Goal: Find contact information: Find contact information

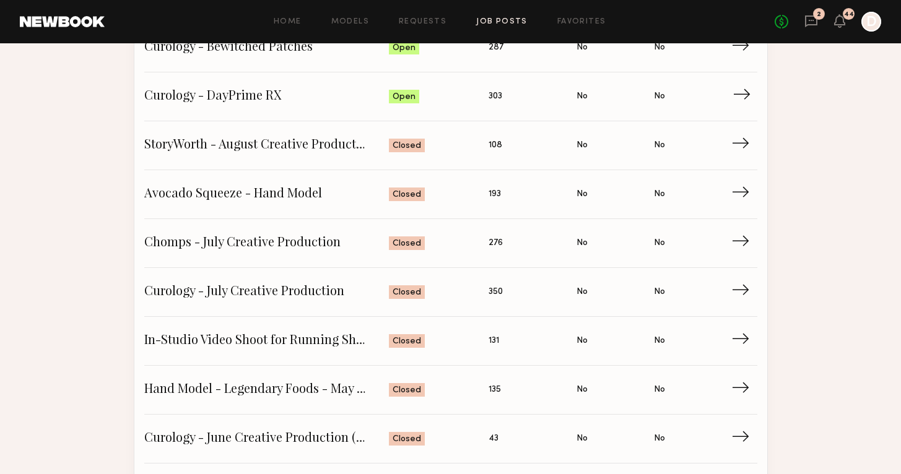
scroll to position [295, 0]
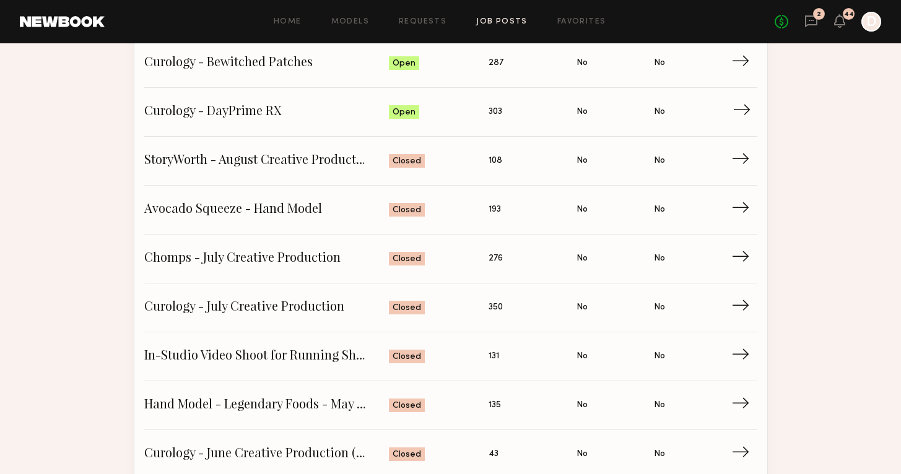
click at [349, 110] on span "Curology - DayPrime RX" at bounding box center [266, 112] width 245 height 19
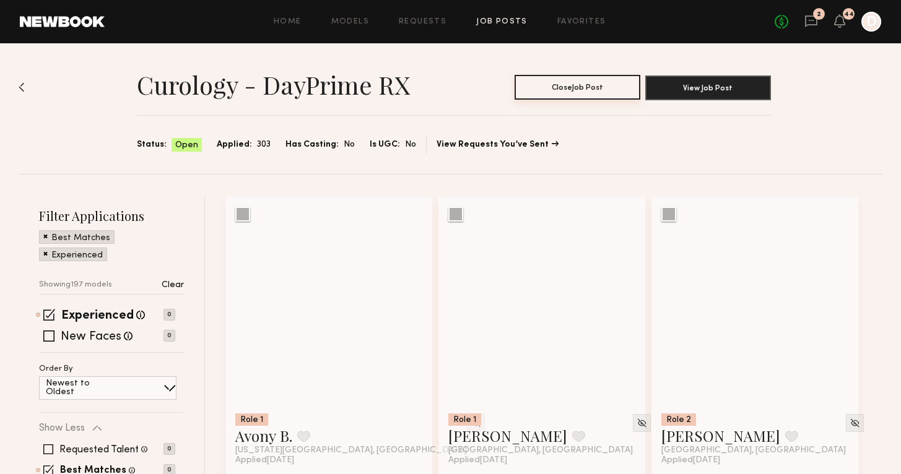
click at [515, 85] on button "Close Job Post" at bounding box center [578, 87] width 126 height 25
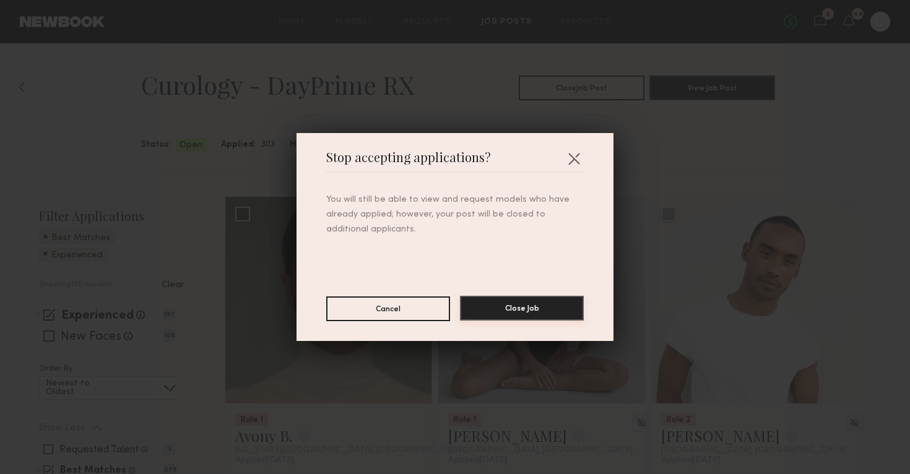
click at [505, 319] on button "Close Job" at bounding box center [522, 308] width 124 height 25
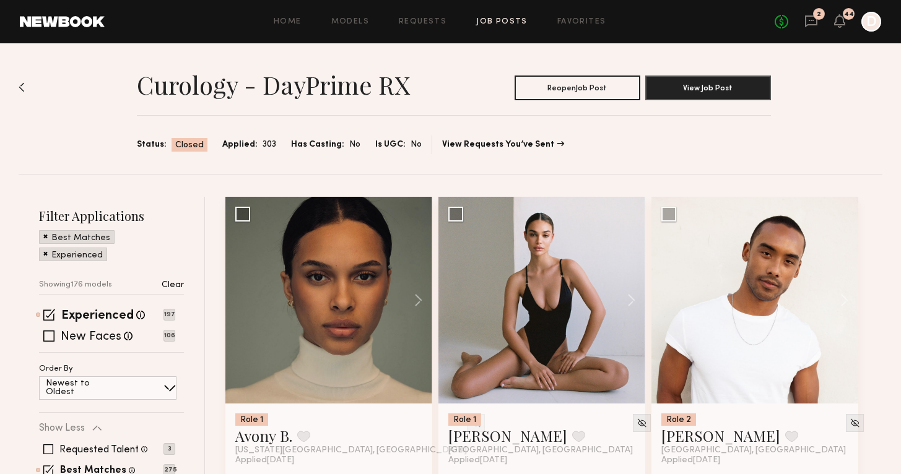
click at [496, 26] on div "Home Models Requests Job Posts Favorites Sign Out No fees up to $5,000 2 44 D" at bounding box center [493, 22] width 776 height 20
click at [485, 22] on link "Job Posts" at bounding box center [501, 22] width 51 height 8
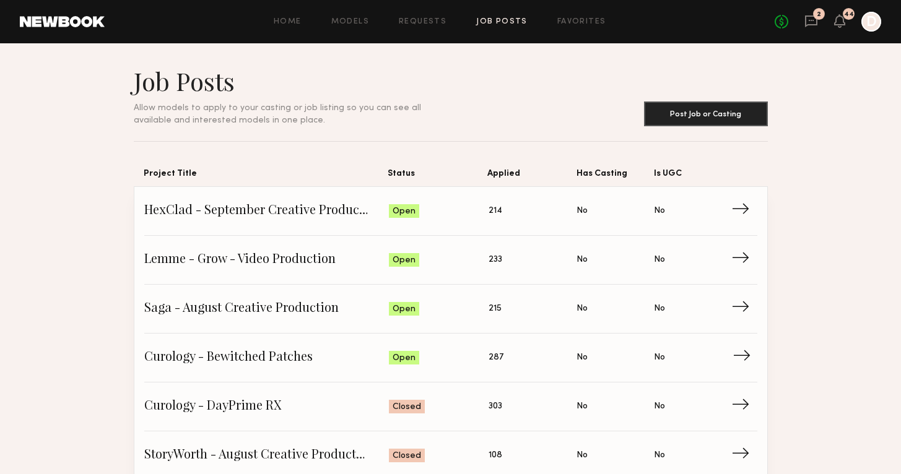
click at [362, 349] on span "Curology - Bewitched Patches" at bounding box center [266, 358] width 245 height 19
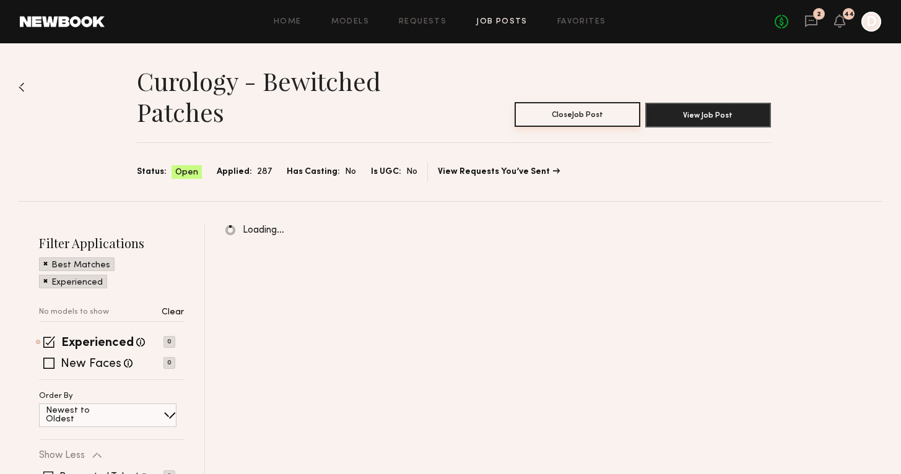
click at [593, 105] on button "Close Job Post" at bounding box center [578, 114] width 126 height 25
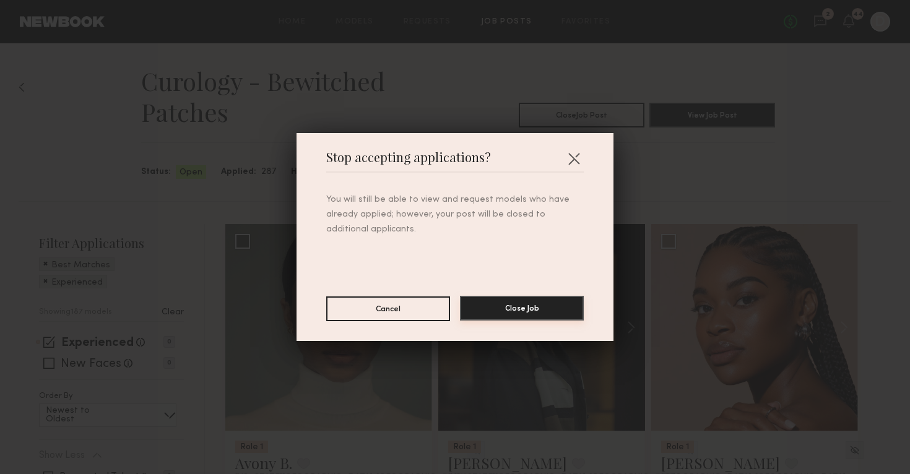
click at [504, 318] on button "Close Job" at bounding box center [522, 308] width 124 height 25
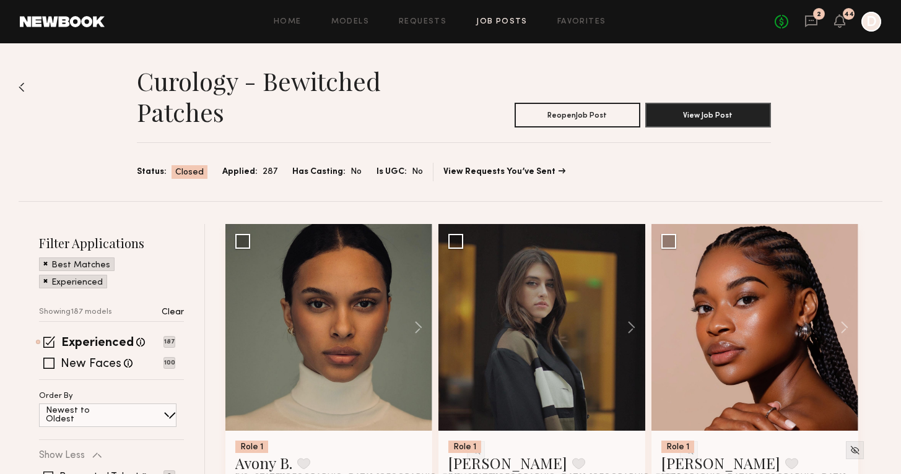
click at [514, 21] on link "Job Posts" at bounding box center [501, 22] width 51 height 8
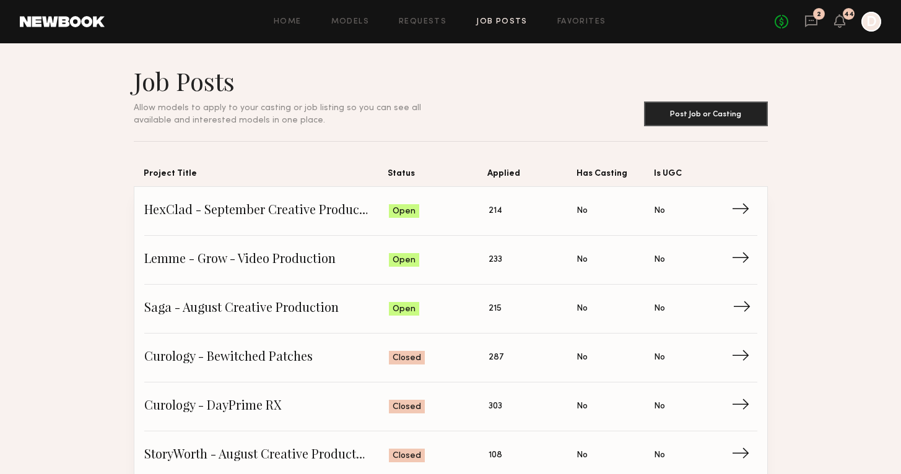
click at [354, 313] on span "Saga - August Creative Production" at bounding box center [266, 309] width 245 height 19
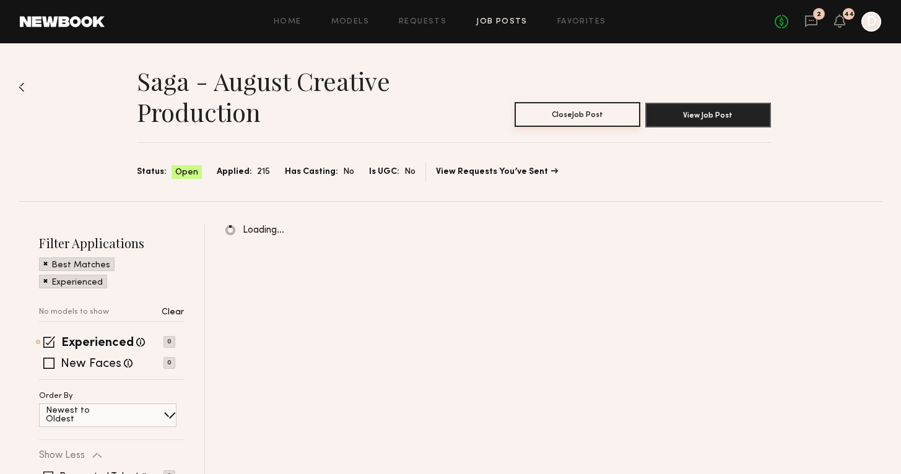
click at [533, 110] on button "Close Job Post" at bounding box center [578, 114] width 126 height 25
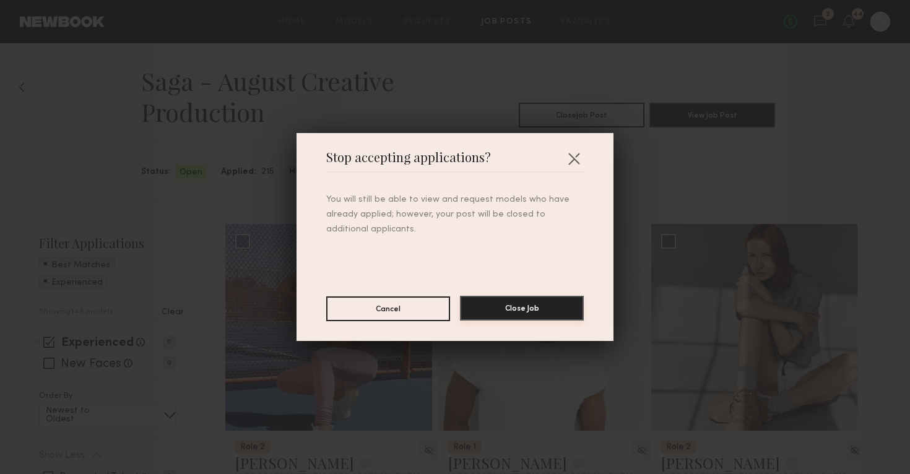
click at [473, 310] on button "Close Job" at bounding box center [522, 308] width 124 height 25
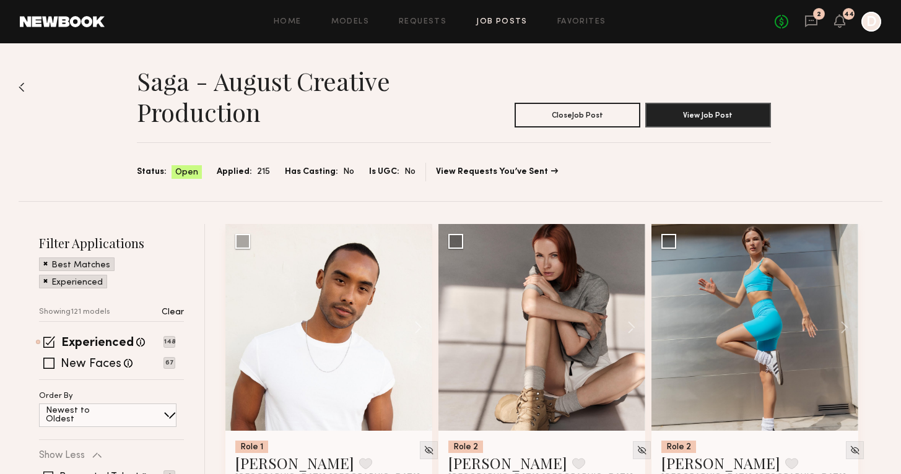
click at [490, 18] on link "Job Posts" at bounding box center [501, 22] width 51 height 8
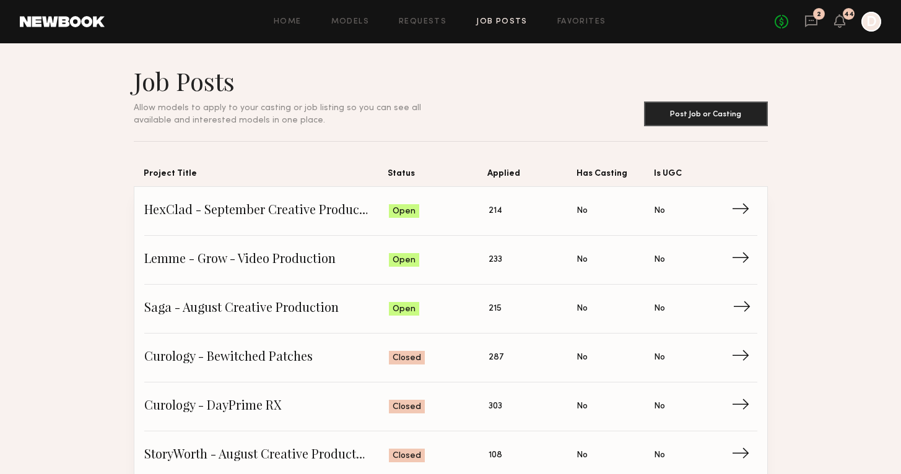
click at [354, 312] on span "Saga - August Creative Production" at bounding box center [266, 309] width 245 height 19
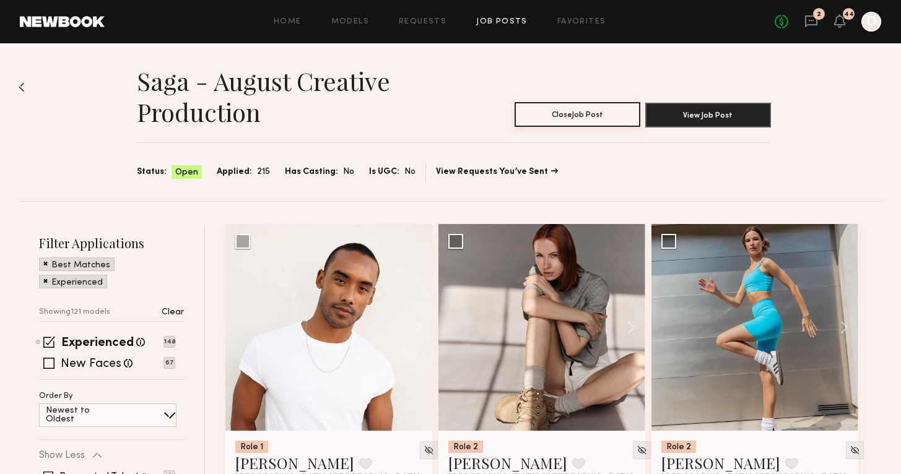
click at [547, 107] on button "Close Job Post" at bounding box center [578, 114] width 126 height 25
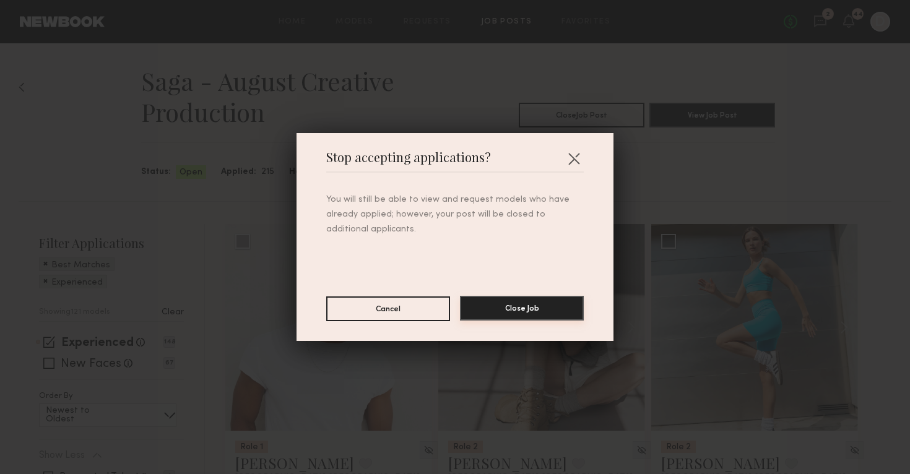
click at [537, 307] on button "Close Job" at bounding box center [522, 308] width 124 height 25
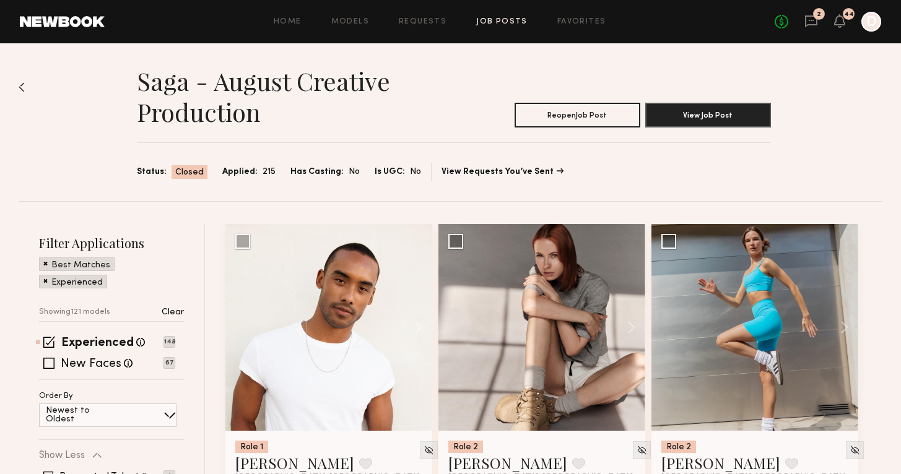
click at [515, 15] on div "Home Models Requests Job Posts Favorites Sign Out No fees up to $5,000 2 44 D" at bounding box center [493, 22] width 776 height 20
click at [498, 17] on div "Home Models Requests Job Posts Favorites Sign Out No fees up to $5,000 2 44 D" at bounding box center [493, 22] width 776 height 20
click at [496, 20] on link "Job Posts" at bounding box center [501, 22] width 51 height 8
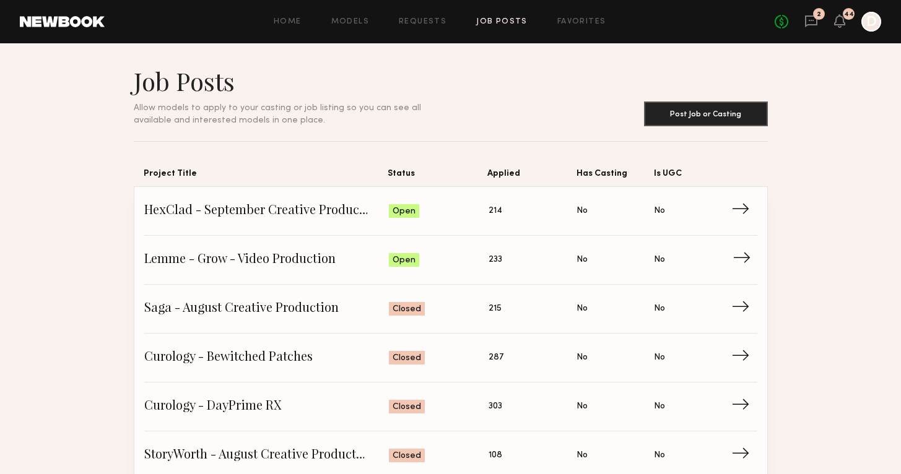
click at [368, 261] on span "Lemme - Grow - Video Production" at bounding box center [266, 260] width 245 height 19
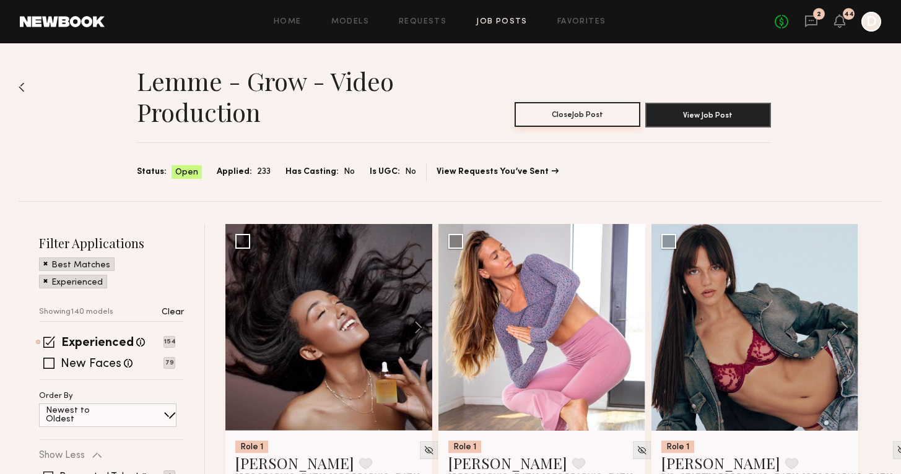
click at [560, 121] on button "Close Job Post" at bounding box center [578, 114] width 126 height 25
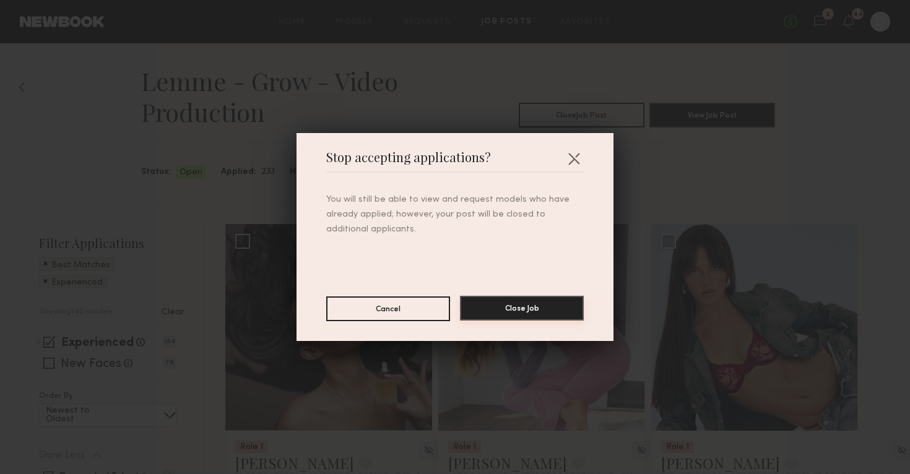
click at [548, 314] on button "Close Job" at bounding box center [522, 308] width 124 height 25
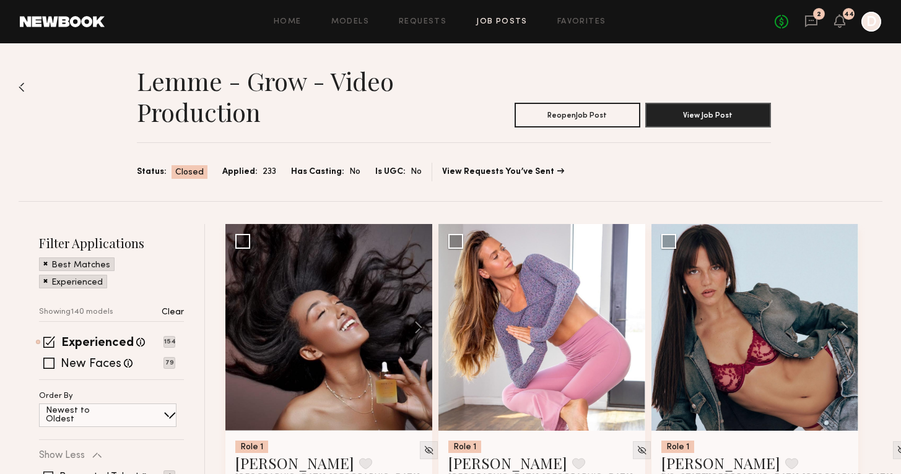
click at [499, 25] on link "Job Posts" at bounding box center [501, 22] width 51 height 8
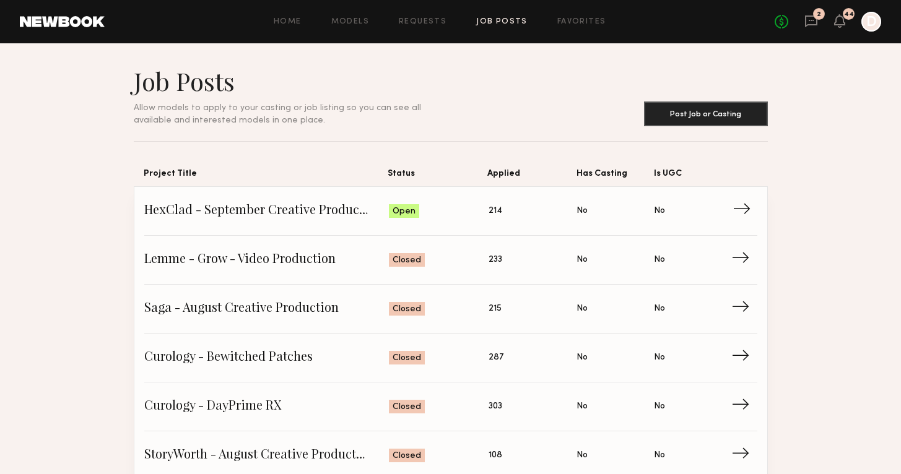
click at [376, 202] on span "HexClad - September Creative Production" at bounding box center [266, 211] width 245 height 19
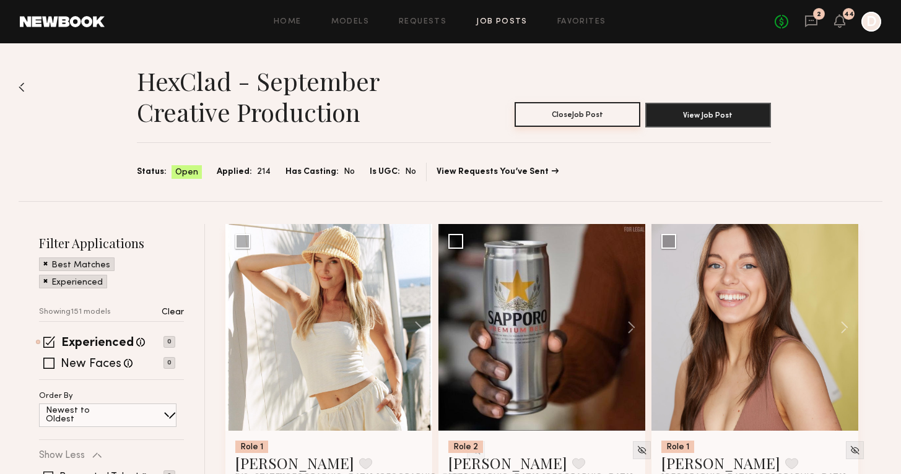
click at [552, 117] on button "Close Job Post" at bounding box center [578, 114] width 126 height 25
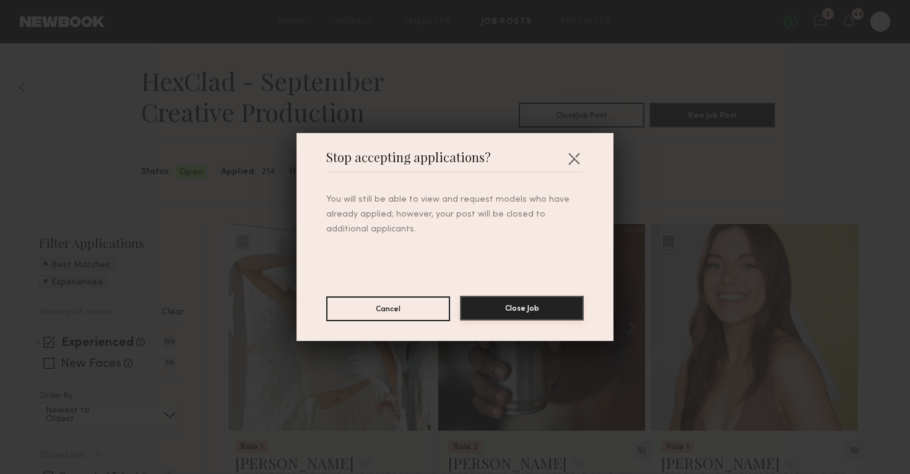
click at [518, 310] on button "Close Job" at bounding box center [522, 308] width 124 height 25
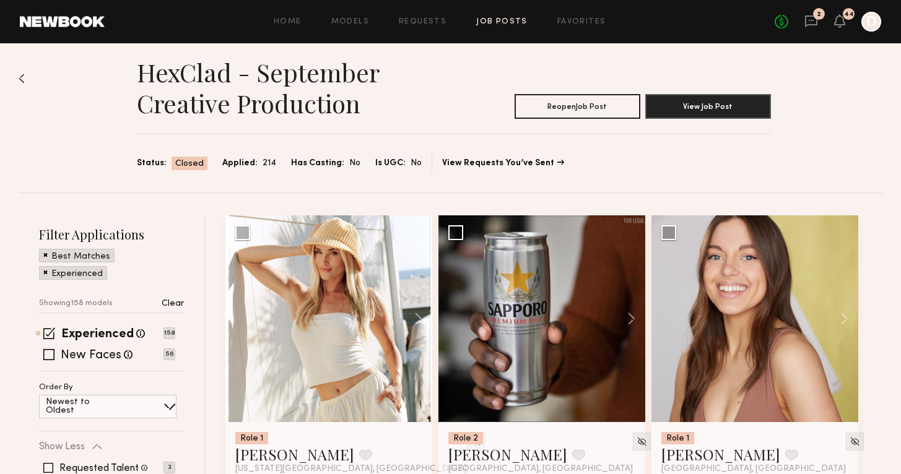
scroll to position [19, 0]
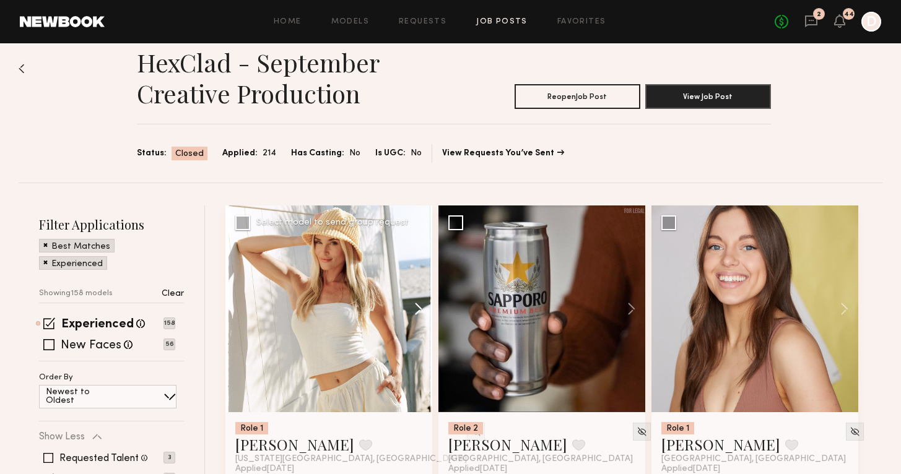
click at [421, 313] on button at bounding box center [413, 309] width 40 height 207
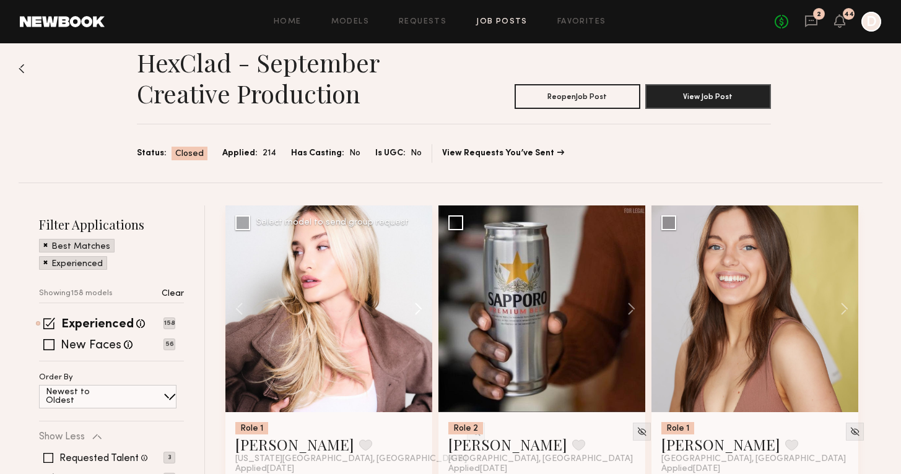
click at [421, 313] on button at bounding box center [413, 309] width 40 height 207
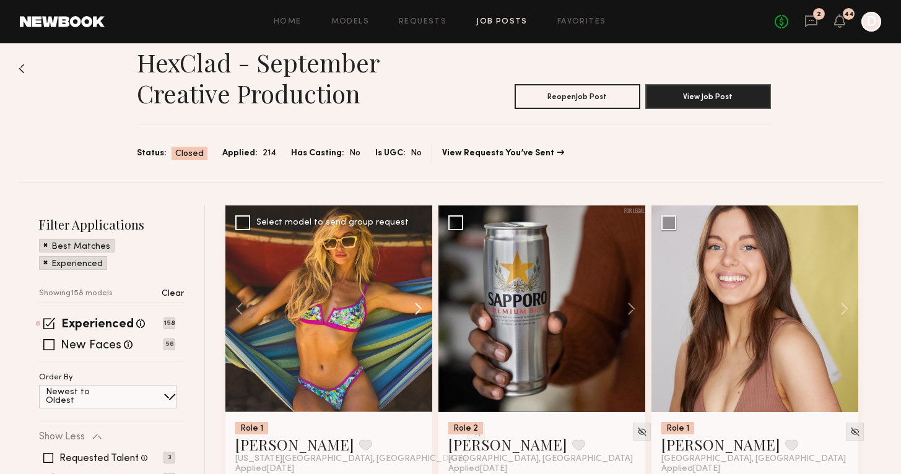
click at [421, 313] on button at bounding box center [413, 309] width 40 height 207
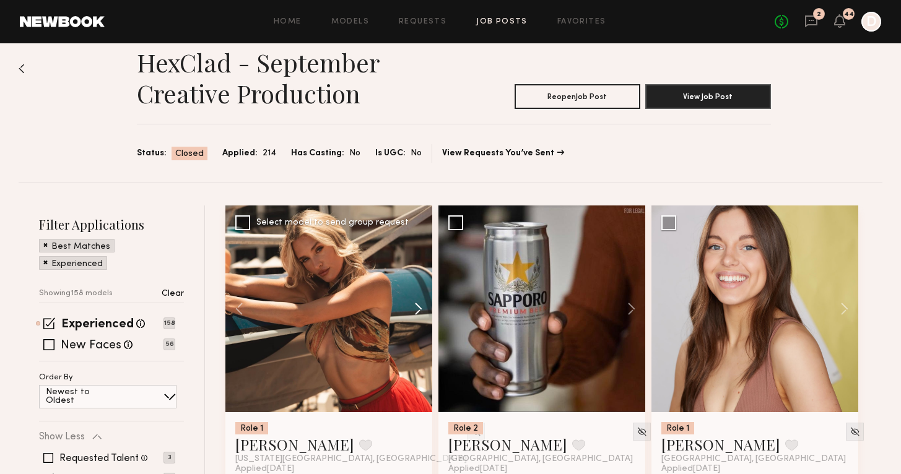
click at [421, 313] on button at bounding box center [413, 309] width 40 height 207
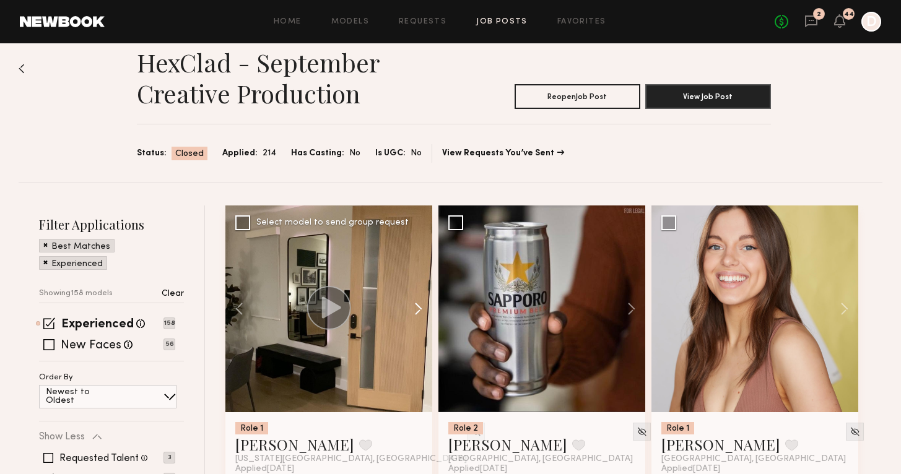
click at [421, 313] on button at bounding box center [413, 309] width 40 height 207
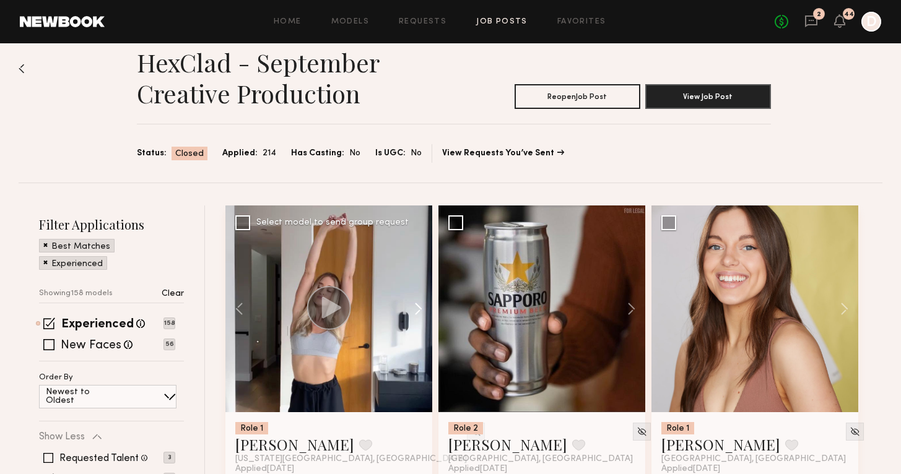
click at [421, 313] on button at bounding box center [413, 309] width 40 height 207
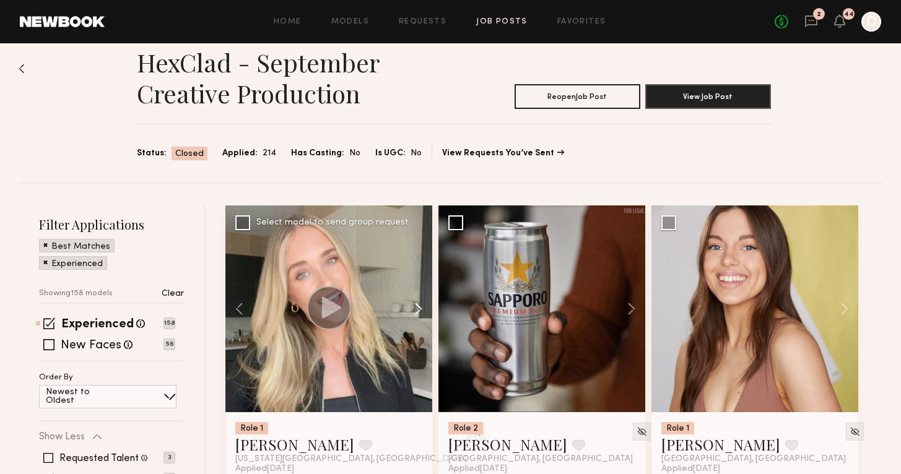
click at [421, 313] on button at bounding box center [413, 309] width 40 height 207
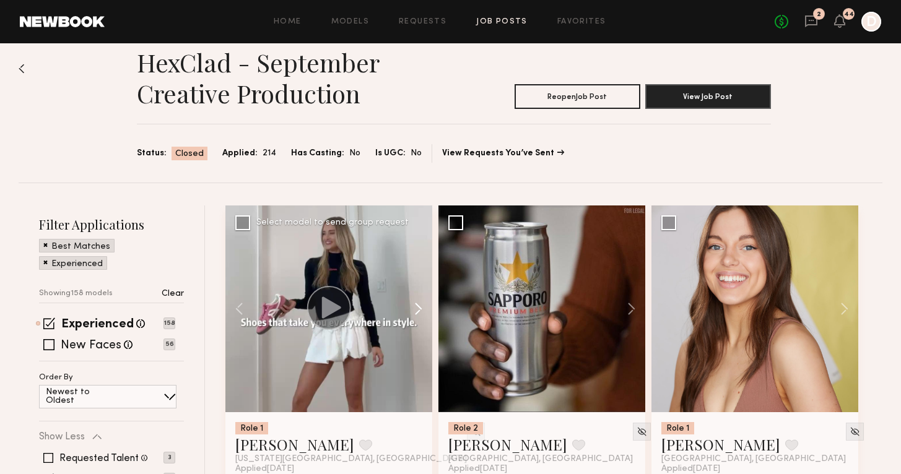
click at [421, 313] on button at bounding box center [413, 309] width 40 height 207
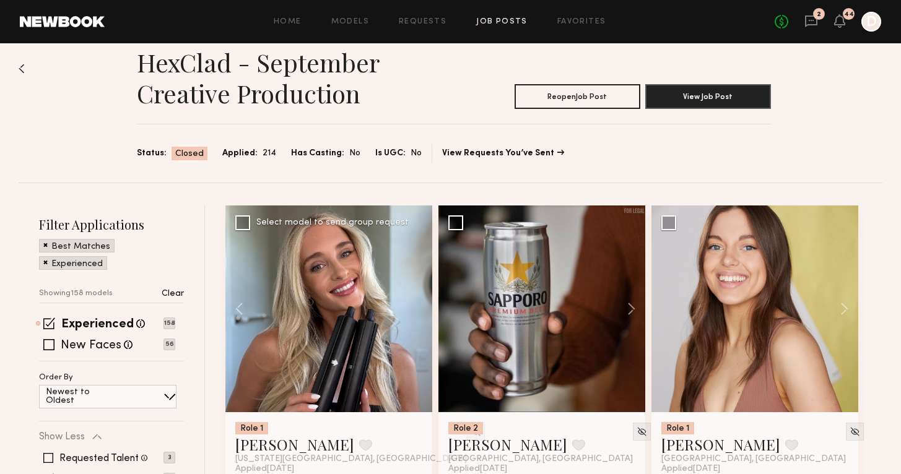
click at [421, 313] on div at bounding box center [328, 309] width 207 height 207
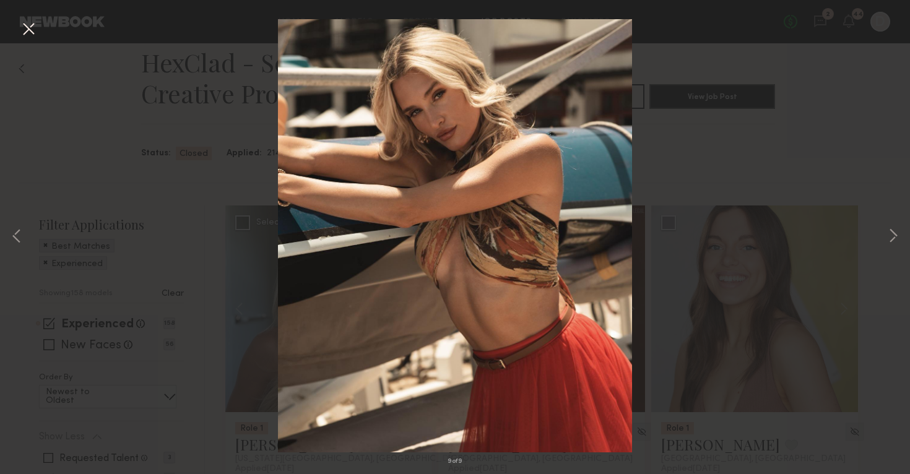
click at [27, 25] on button at bounding box center [29, 30] width 20 height 22
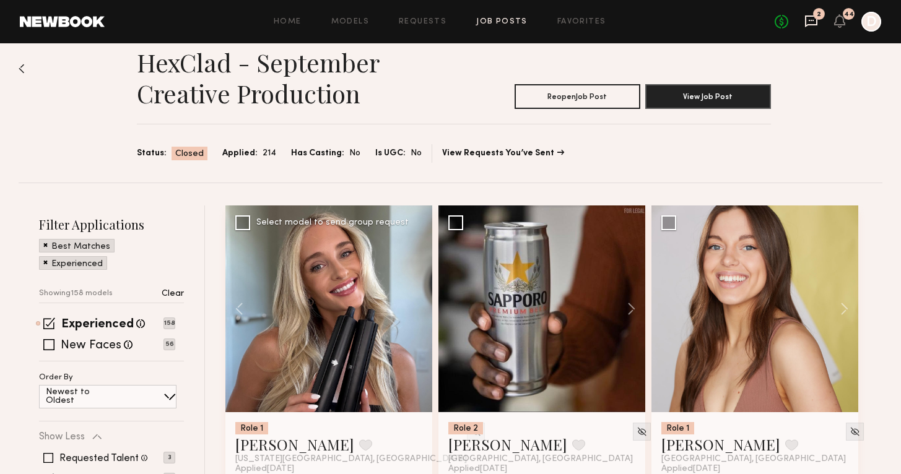
click at [807, 19] on icon at bounding box center [811, 21] width 14 height 14
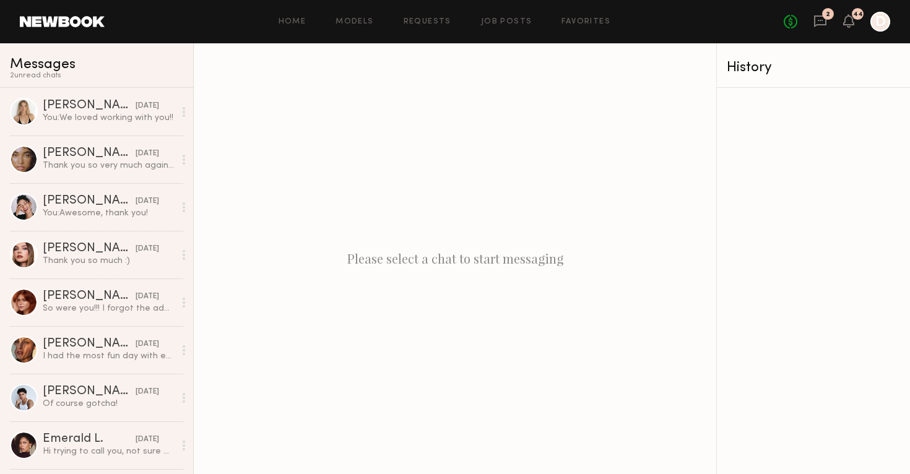
click at [311, 20] on div "Home Models Requests Job Posts Favorites Sign Out" at bounding box center [444, 22] width 679 height 8
click at [300, 20] on link "Home" at bounding box center [293, 22] width 28 height 8
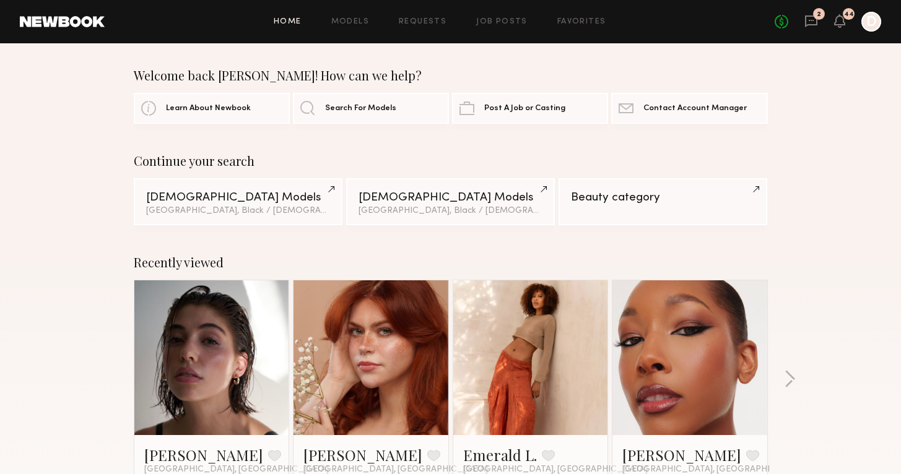
click at [822, 10] on div "2" at bounding box center [819, 14] width 12 height 12
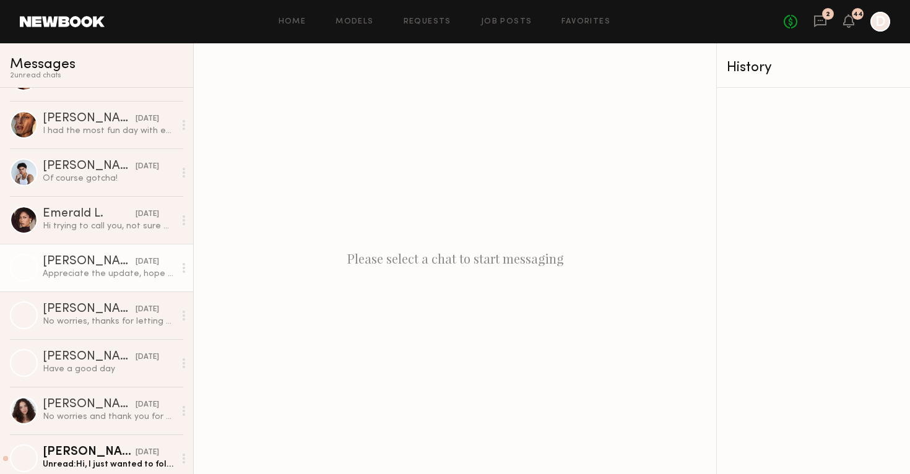
scroll to position [69, 0]
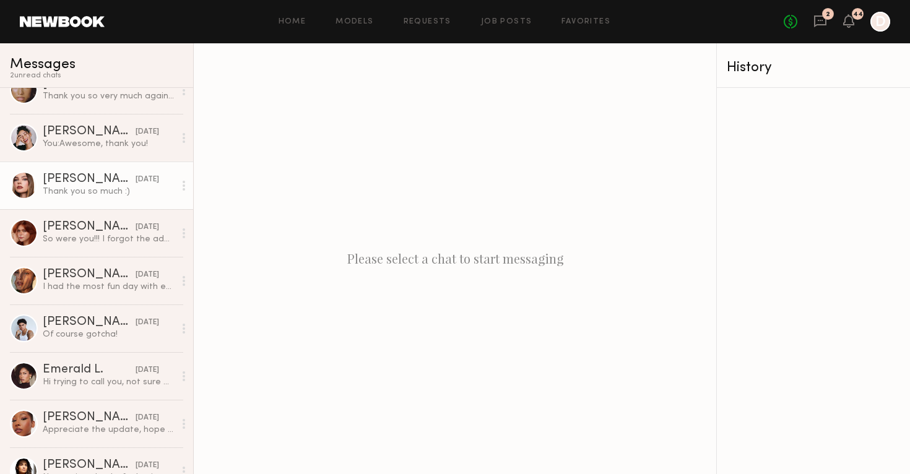
click at [153, 186] on div "Thank you so much :)" at bounding box center [109, 192] width 132 height 12
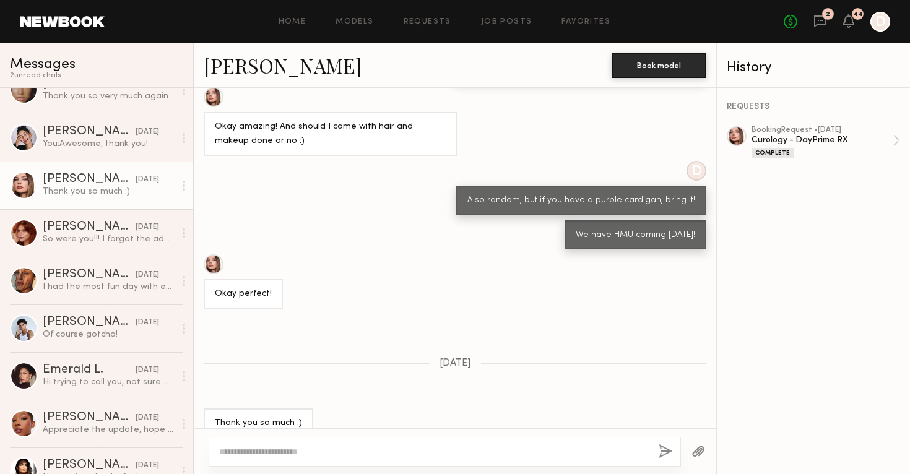
scroll to position [754, 0]
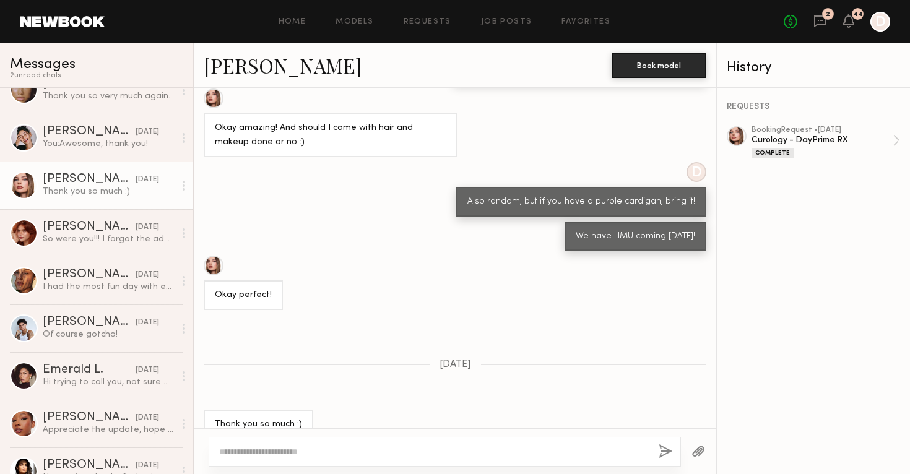
click at [259, 64] on link "Grace W." at bounding box center [283, 65] width 158 height 27
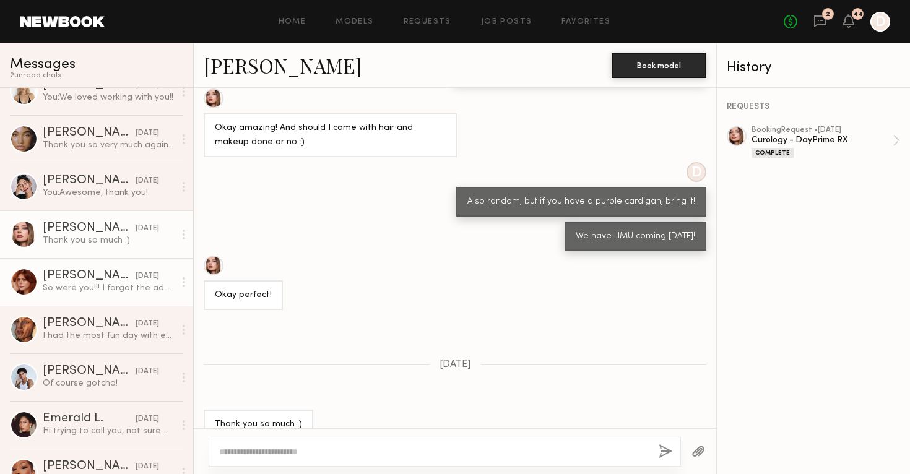
scroll to position [59, 0]
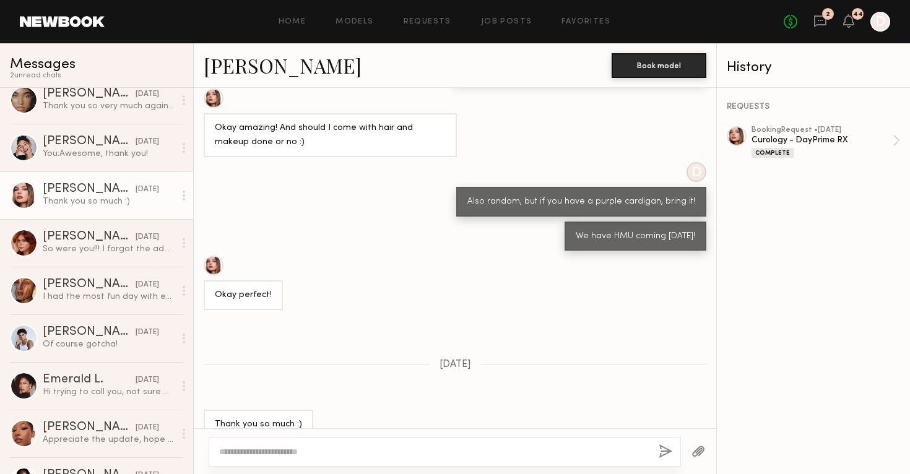
click at [97, 189] on div "Grace W." at bounding box center [89, 189] width 93 height 12
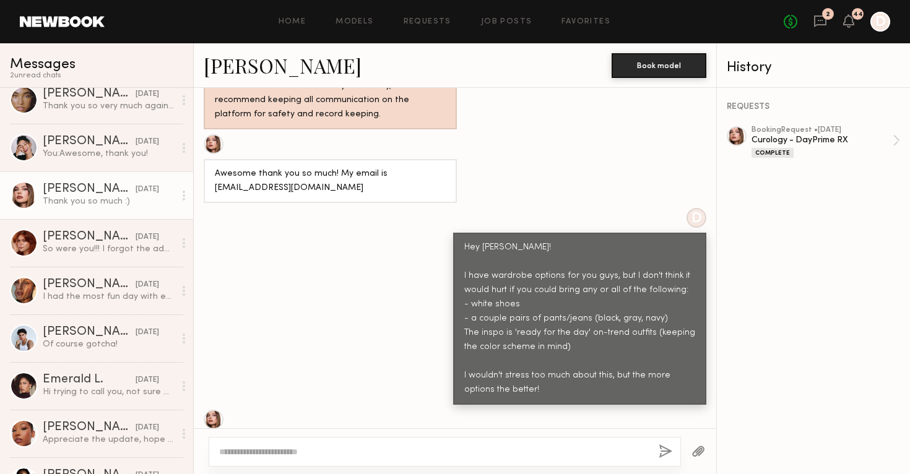
scroll to position [412, 0]
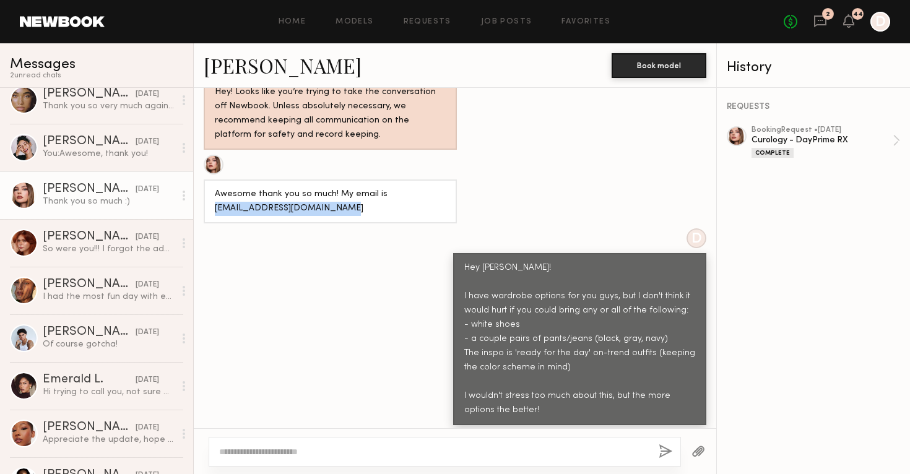
copy div "Grace.williams350@gmail.com"
drag, startPoint x: 348, startPoint y: 200, endPoint x: 199, endPoint y: 190, distance: 148.9
click at [199, 190] on div "Awesome thank you so much! My email is Grace.williams350@gmail.com" at bounding box center [455, 189] width 523 height 69
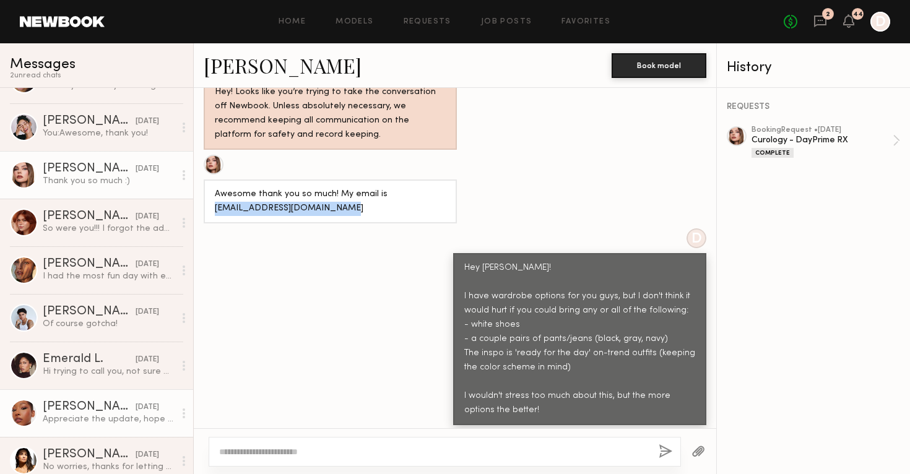
scroll to position [0, 0]
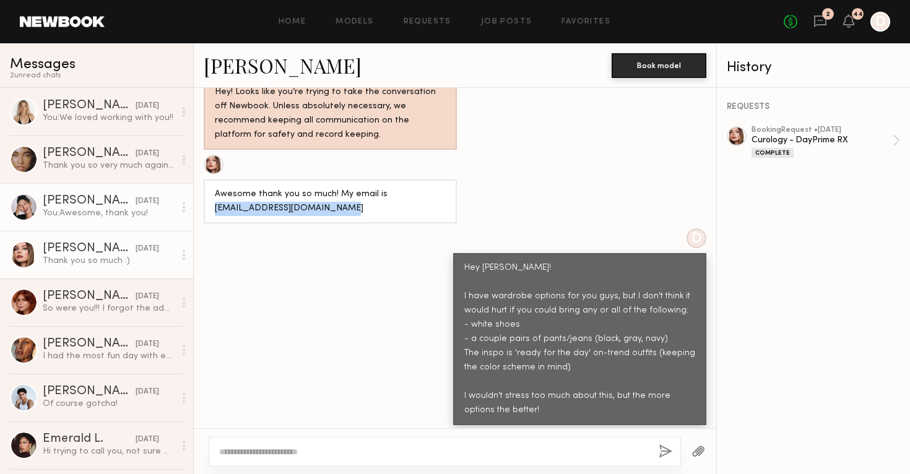
click at [129, 215] on div "You: Awesome, thank you!" at bounding box center [109, 213] width 132 height 12
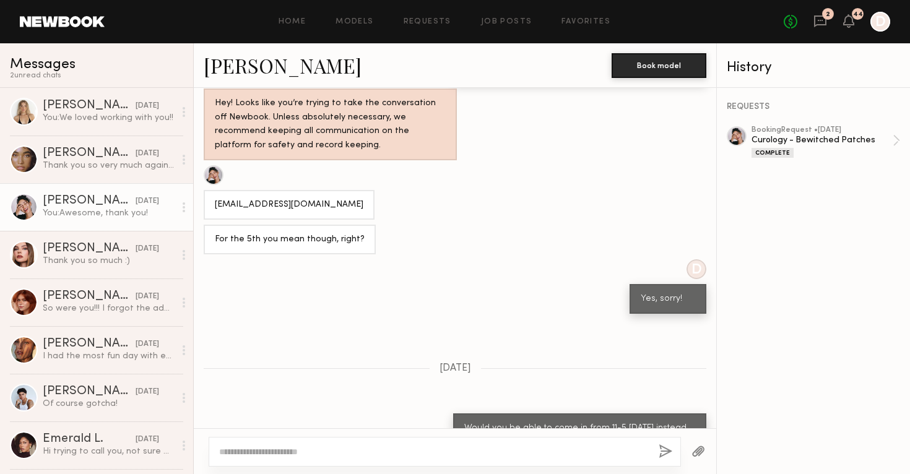
scroll to position [669, 0]
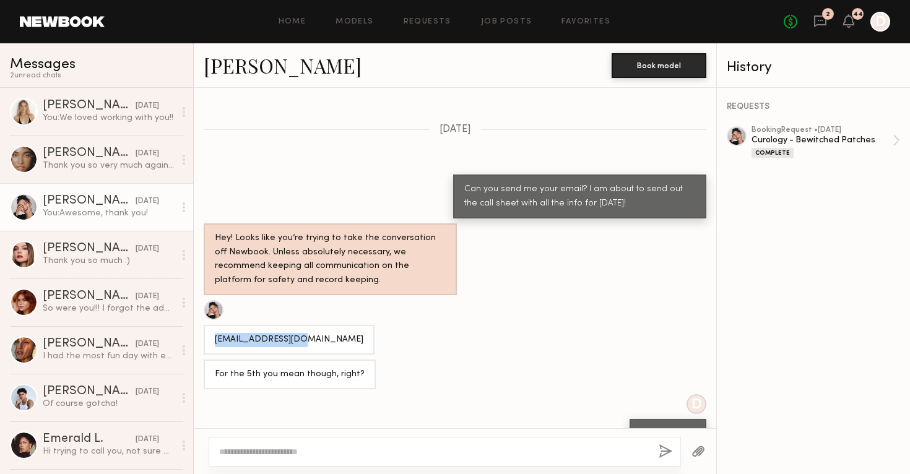
copy div "Anisanvm@gmail.com"
drag, startPoint x: 305, startPoint y: 332, endPoint x: 211, endPoint y: 331, distance: 93.5
click at [211, 331] on div "Anisanvm@gmail.com" at bounding box center [289, 340] width 171 height 30
click at [228, 62] on link "Anisa N." at bounding box center [283, 65] width 158 height 27
click at [99, 108] on div "Brynn R." at bounding box center [89, 106] width 93 height 12
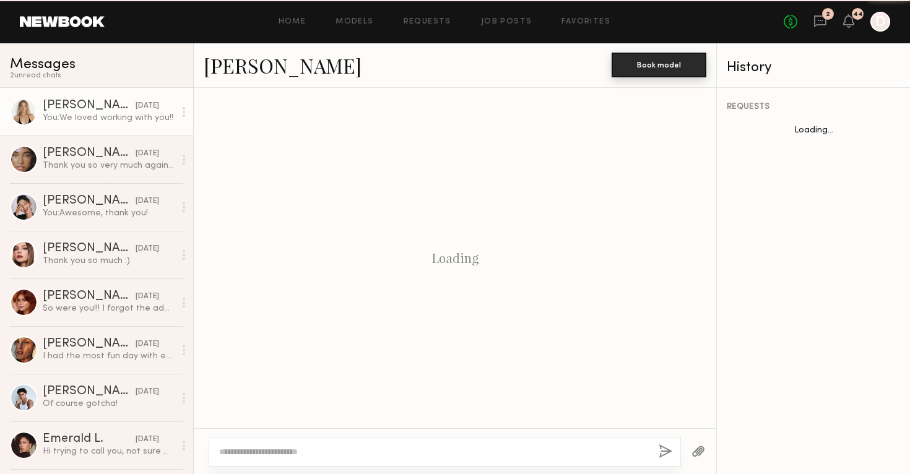
scroll to position [711, 0]
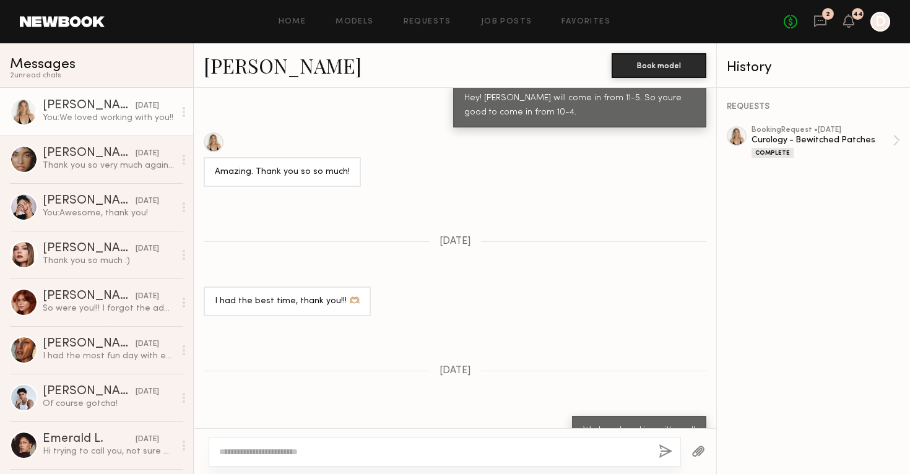
click at [237, 64] on link "Brynn R." at bounding box center [283, 65] width 158 height 27
click at [99, 107] on div "Brynn R." at bounding box center [89, 106] width 93 height 12
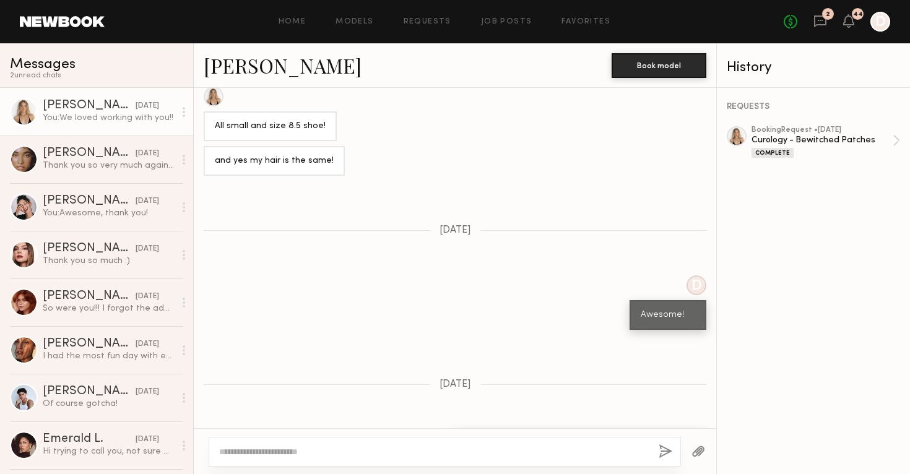
scroll to position [1375, 0]
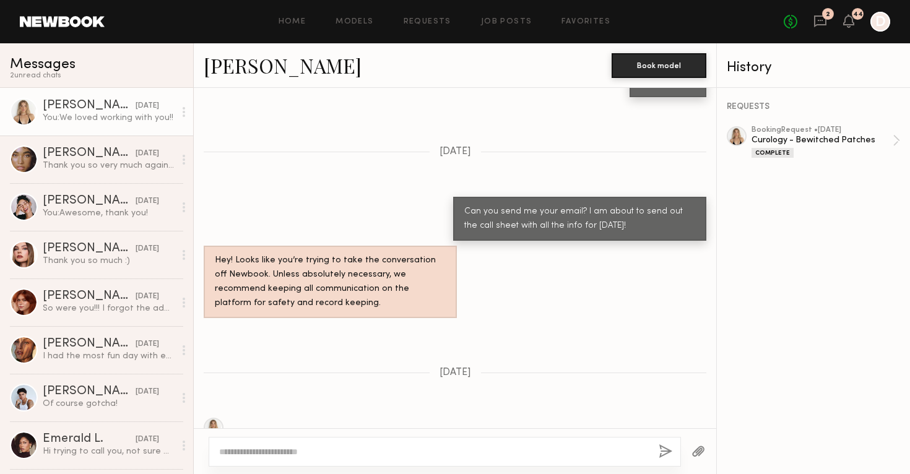
copy div "Brynn.rumfallo@gmail.com"
drag, startPoint x: 321, startPoint y: 402, endPoint x: 203, endPoint y: 404, distance: 118.3
click at [203, 418] on div "Brynn.rumfallo@gmail.com :)" at bounding box center [455, 445] width 523 height 54
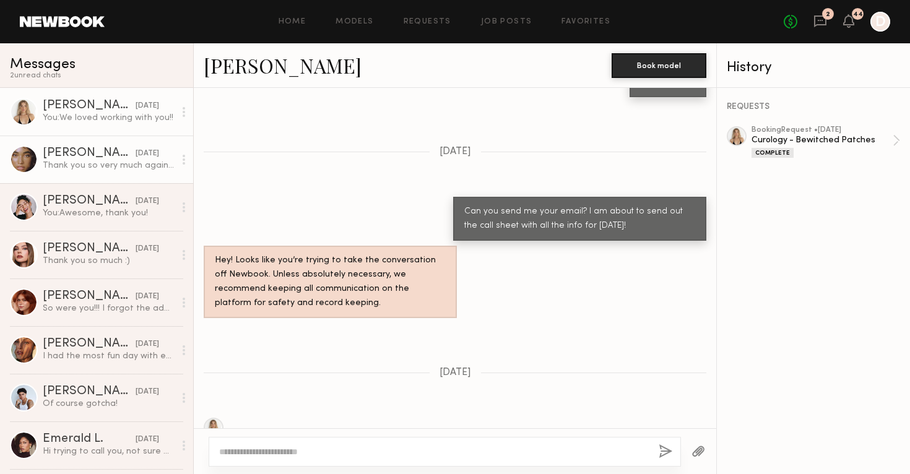
click at [149, 172] on link "Gabriella F. 09/05/2025 Thank you so very much again for having me! x" at bounding box center [96, 160] width 193 height 48
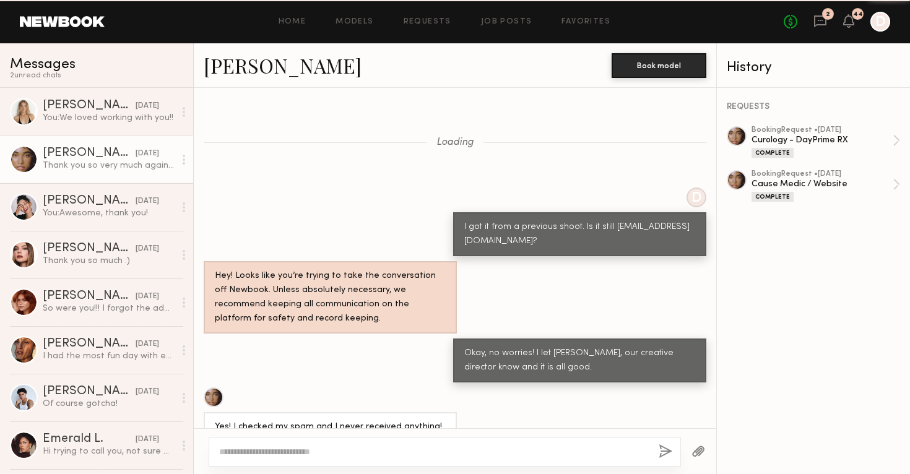
scroll to position [531, 0]
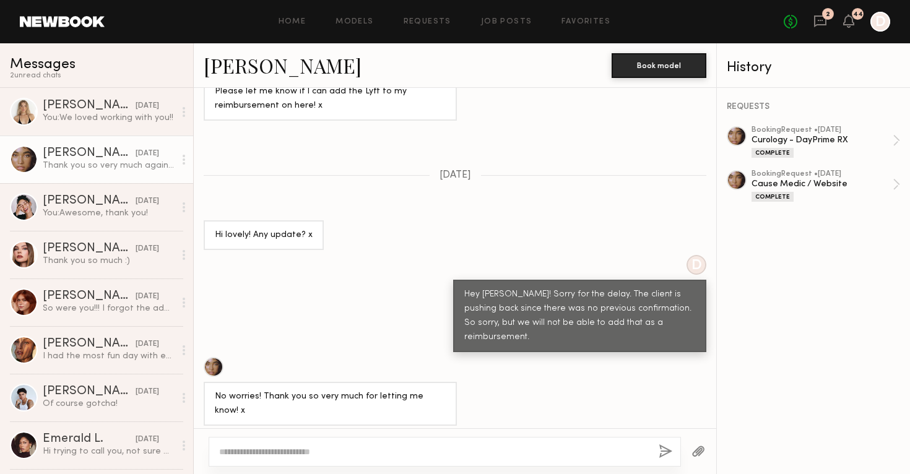
click at [258, 60] on link "Gabriella F." at bounding box center [283, 65] width 158 height 27
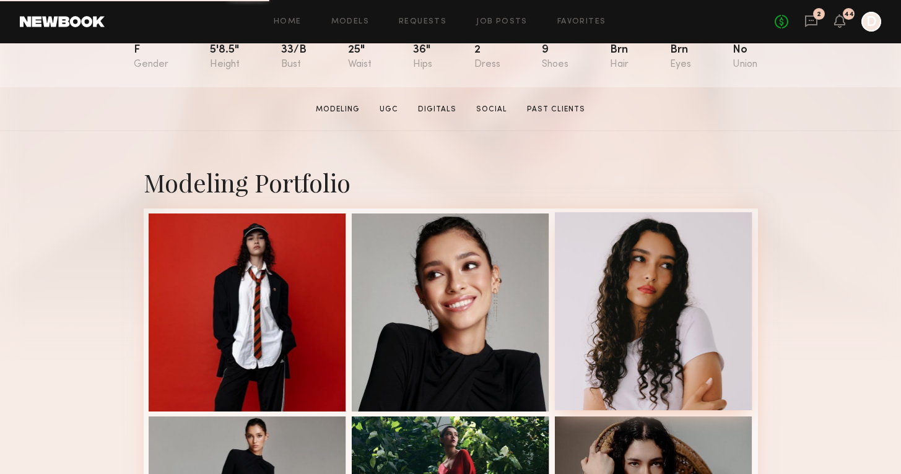
scroll to position [215, 0]
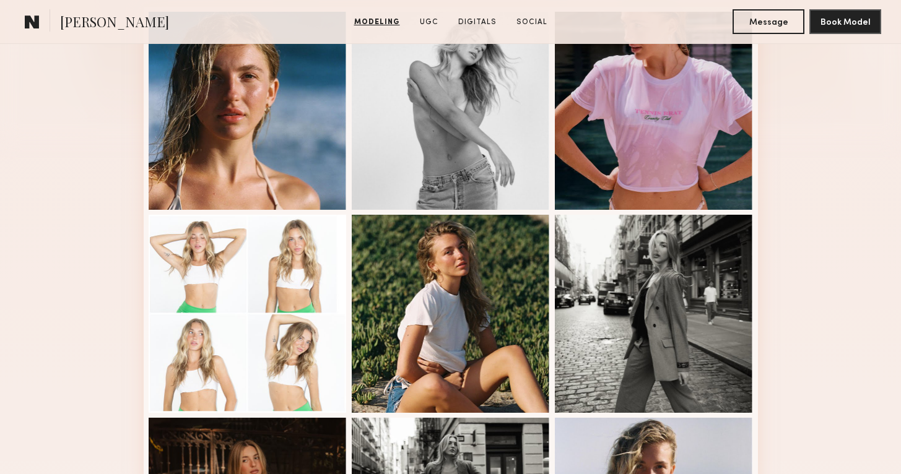
scroll to position [265, 0]
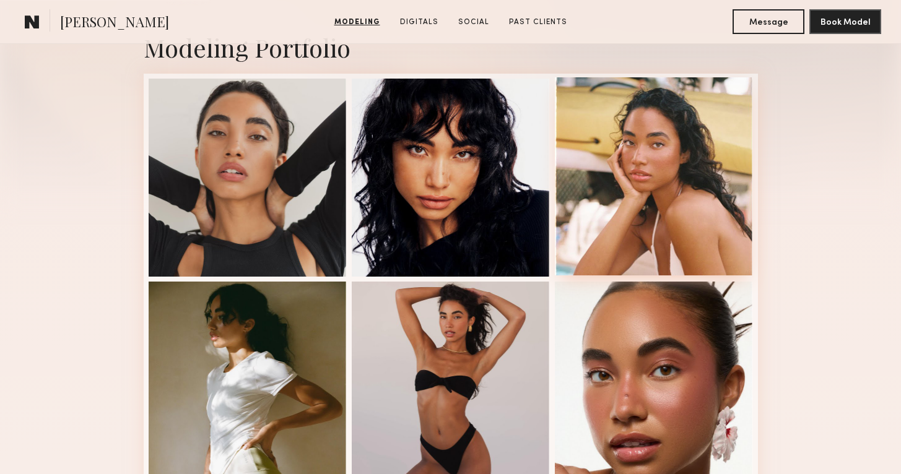
scroll to position [267, 0]
